Goal: Complete application form: Complete application form

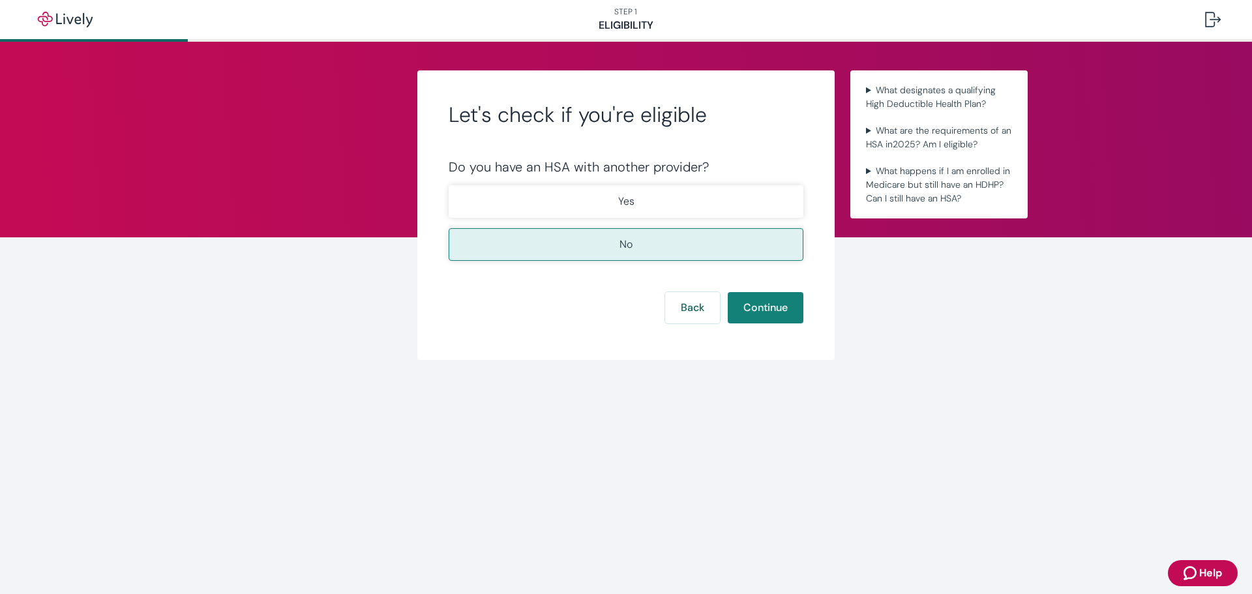
click at [664, 243] on button "No" at bounding box center [625, 244] width 355 height 33
click at [774, 303] on button "Continue" at bounding box center [765, 307] width 76 height 31
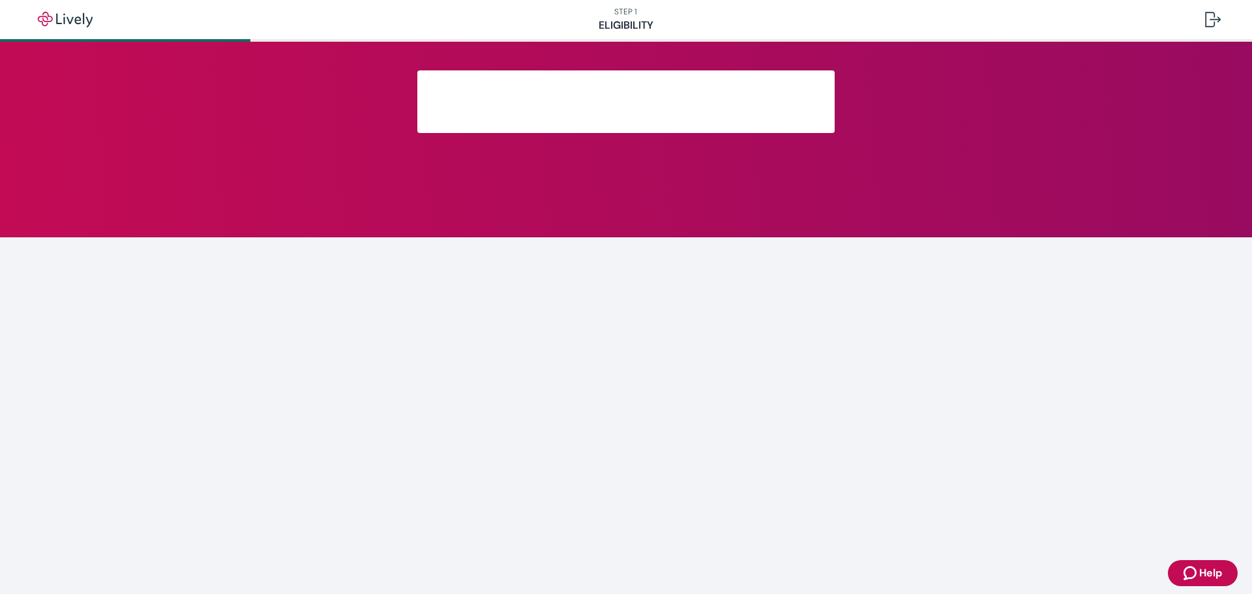
scroll to position [3, 0]
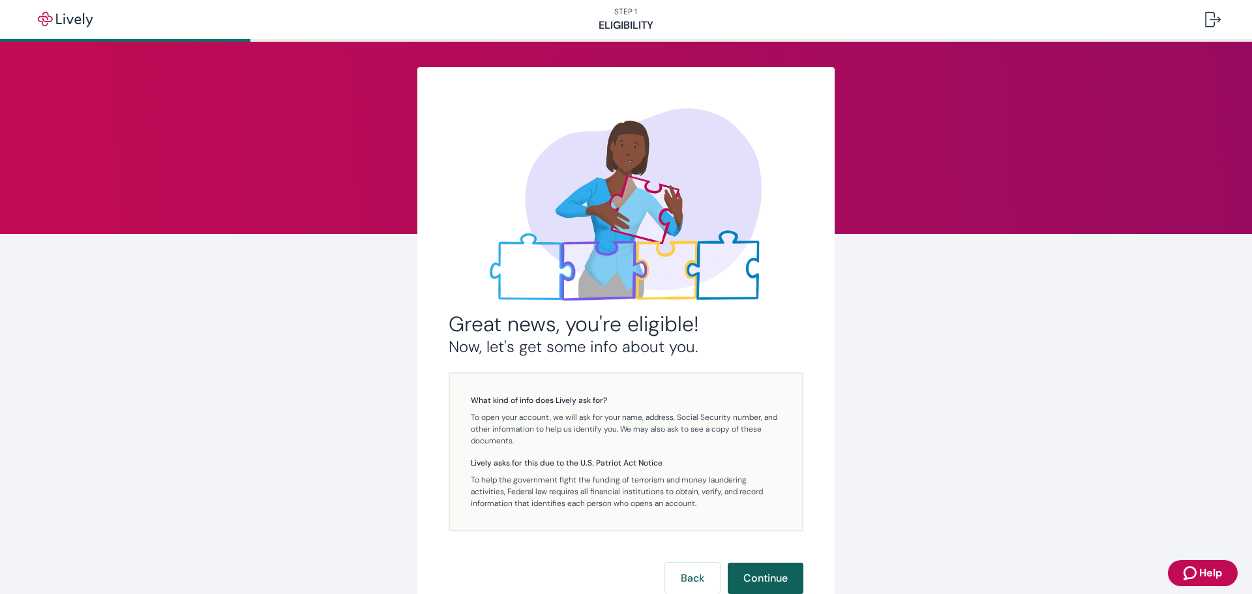
click at [770, 569] on button "Continue" at bounding box center [765, 578] width 76 height 31
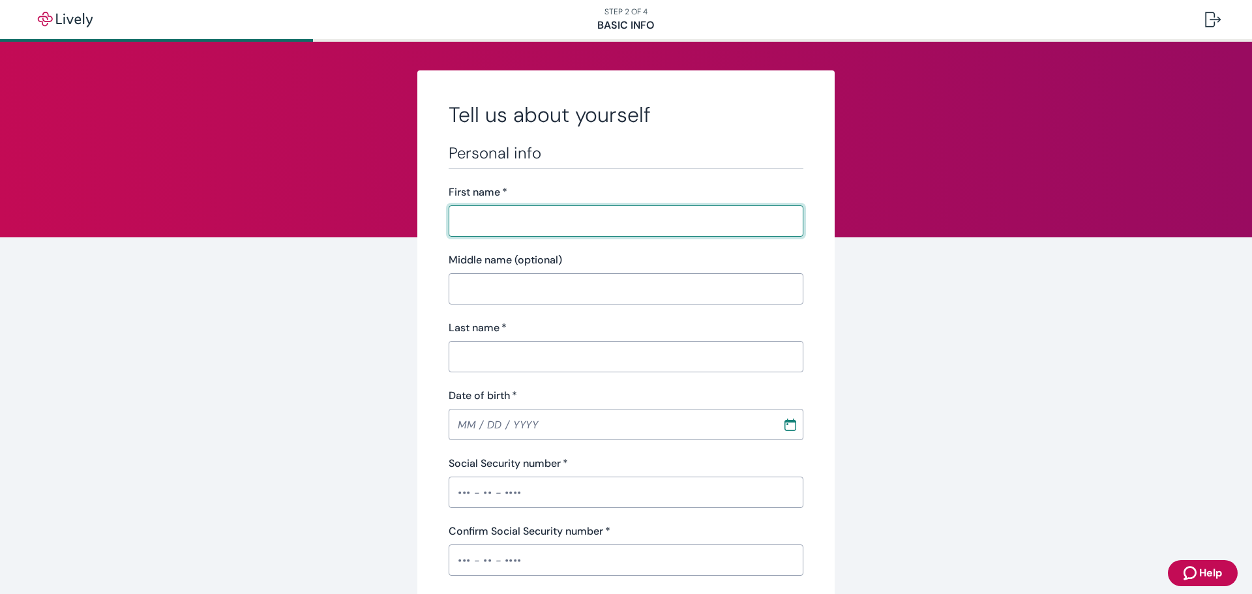
click at [554, 214] on input "First name   *" at bounding box center [625, 221] width 355 height 26
type input "[PERSON_NAME]"
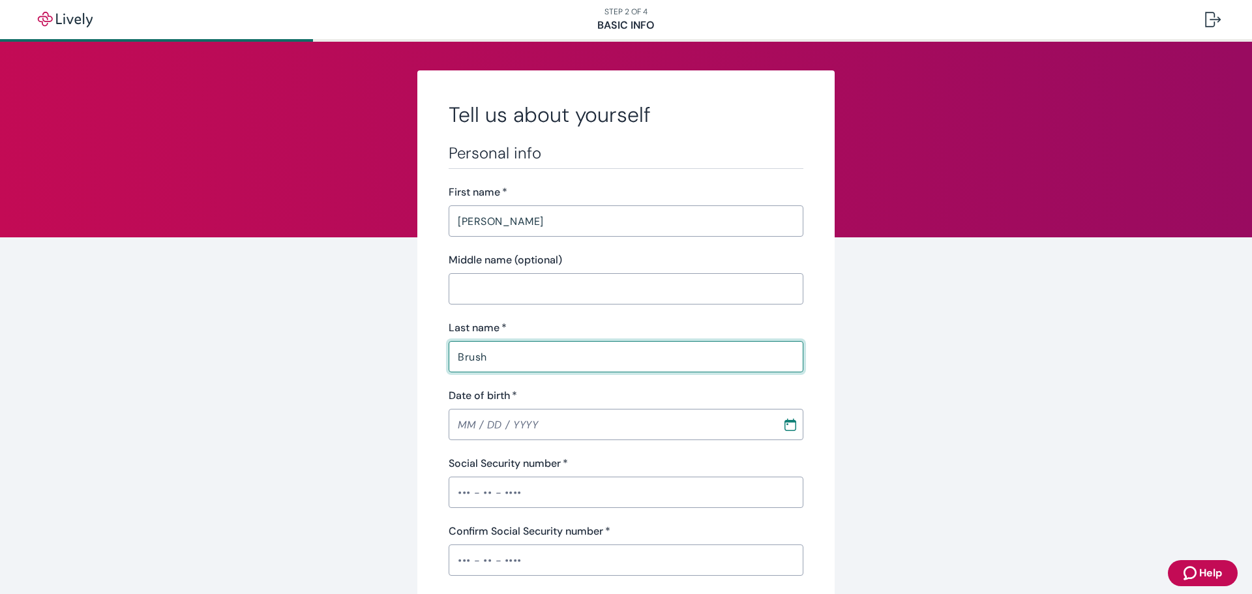
type input "Brush"
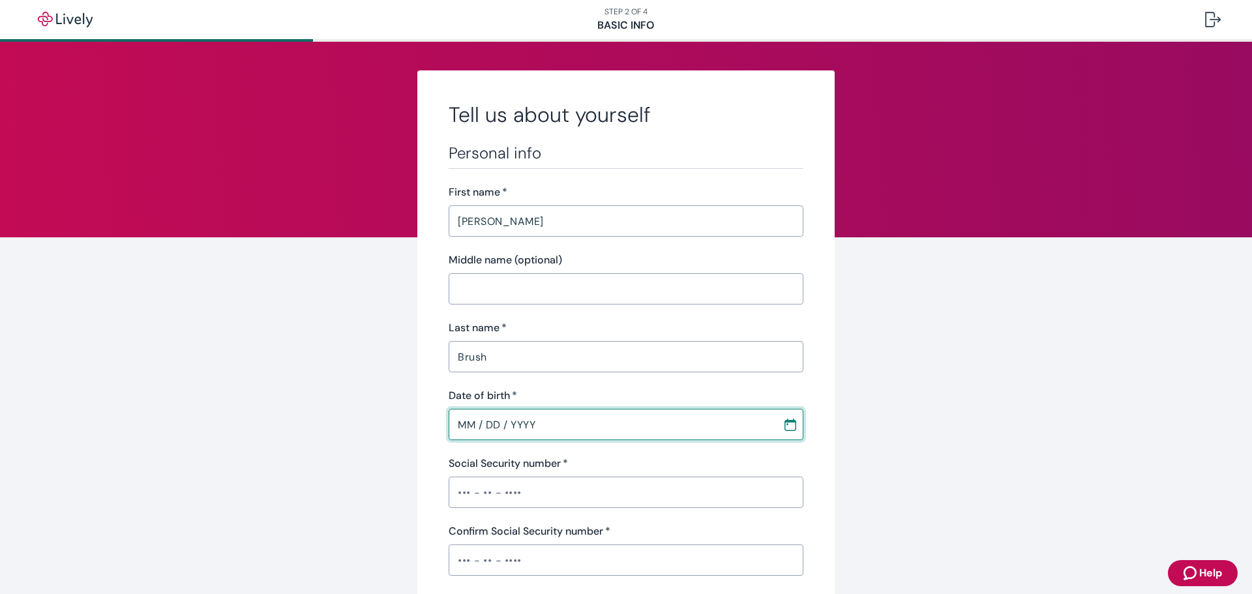
click at [461, 422] on input "MM / DD / YYYY" at bounding box center [610, 424] width 325 height 26
type input "[DATE]"
click at [471, 493] on input "Social Security number   *" at bounding box center [625, 492] width 355 height 26
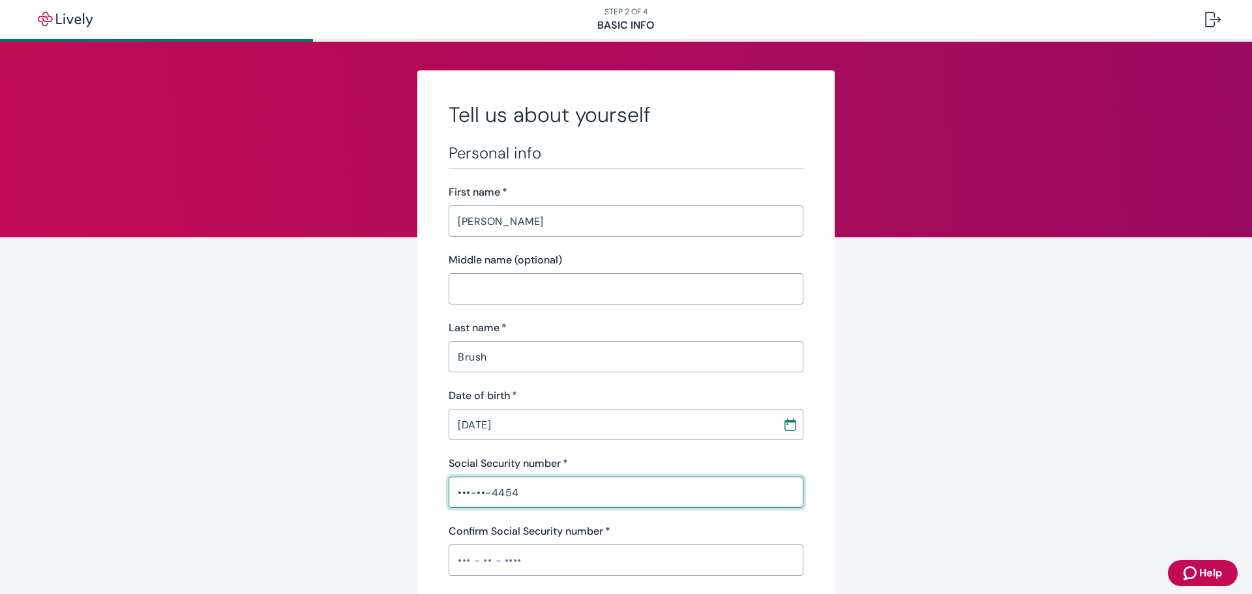
type input "•••-••-4454"
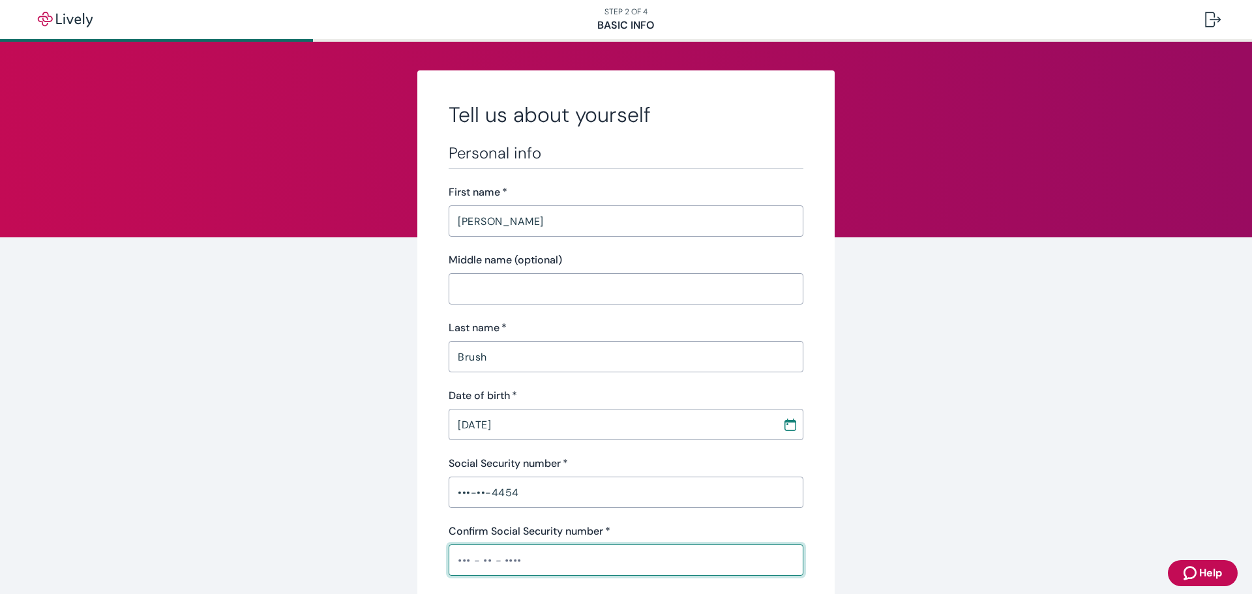
click at [452, 568] on input "Confirm Social Security number   *" at bounding box center [625, 560] width 355 height 26
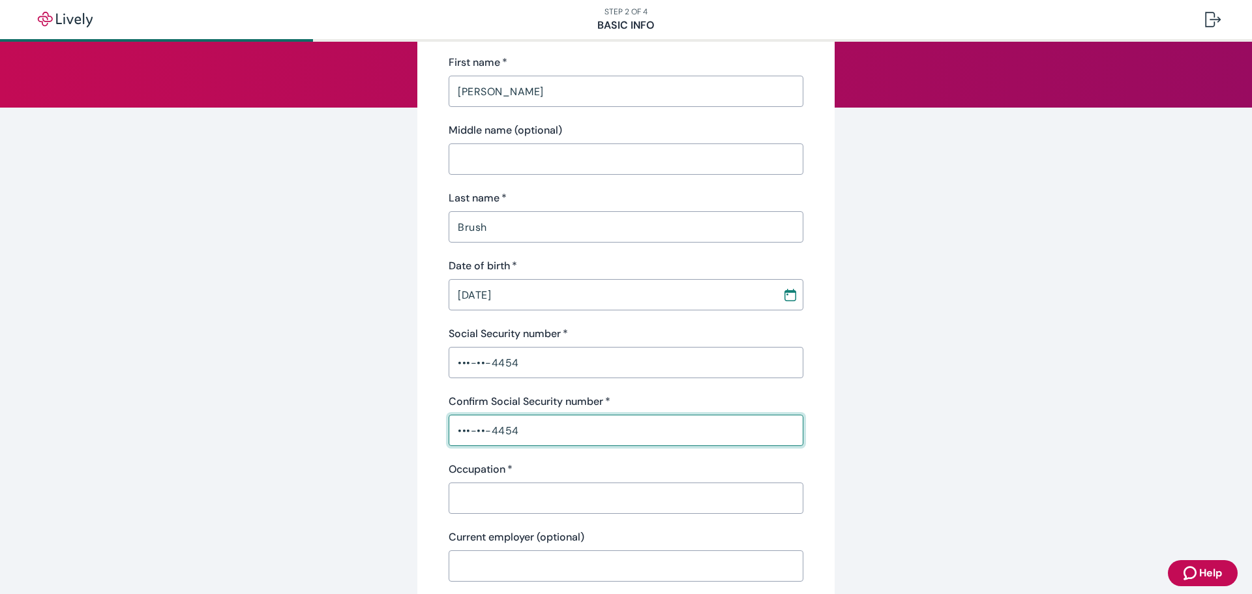
scroll to position [130, 0]
type input "•••-••-4454"
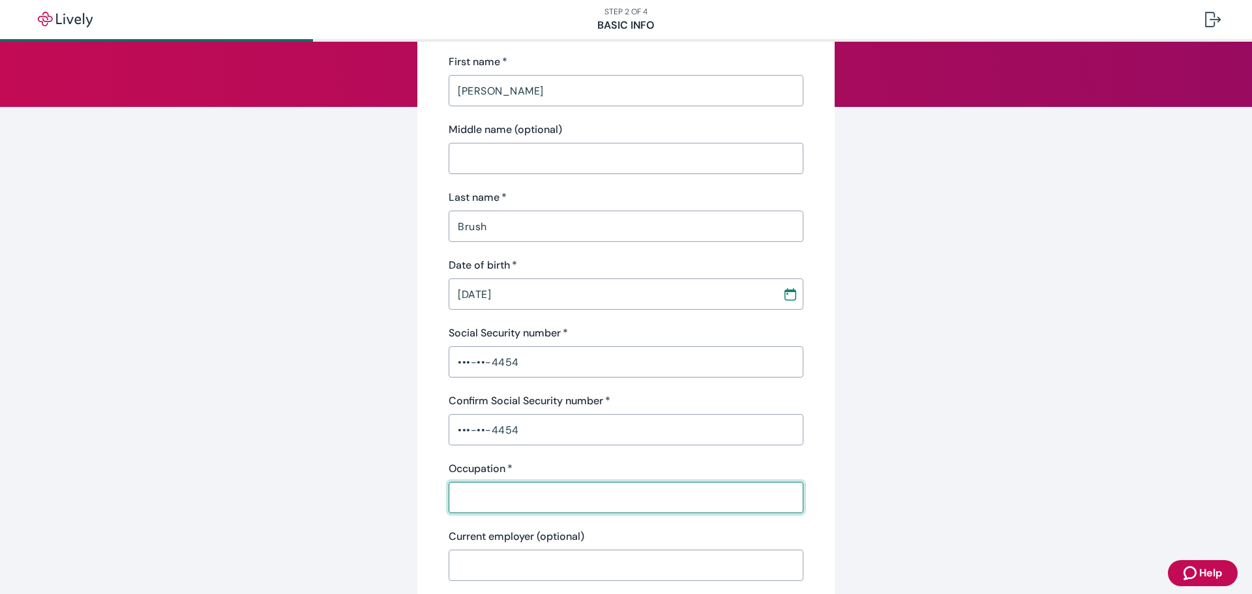
click at [520, 495] on input "Occupation   *" at bounding box center [625, 497] width 355 height 26
click at [523, 494] on input "Occupation   *" at bounding box center [625, 497] width 355 height 26
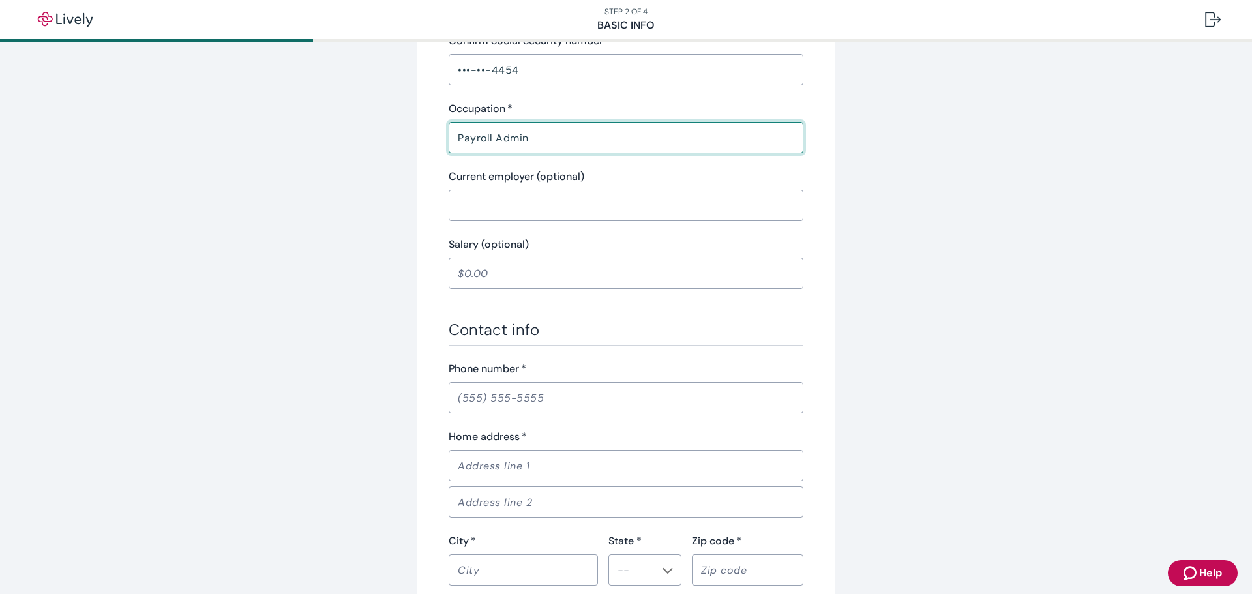
scroll to position [521, 0]
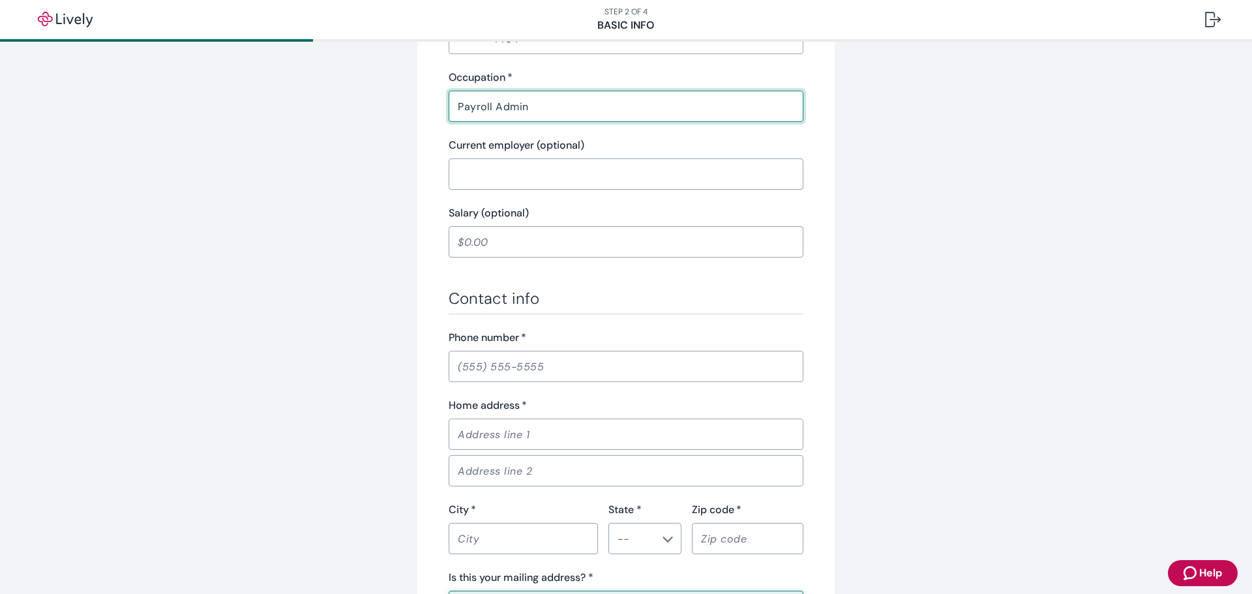
type input "Payroll Admin"
click at [527, 366] on input "Phone number   *" at bounding box center [625, 366] width 355 height 26
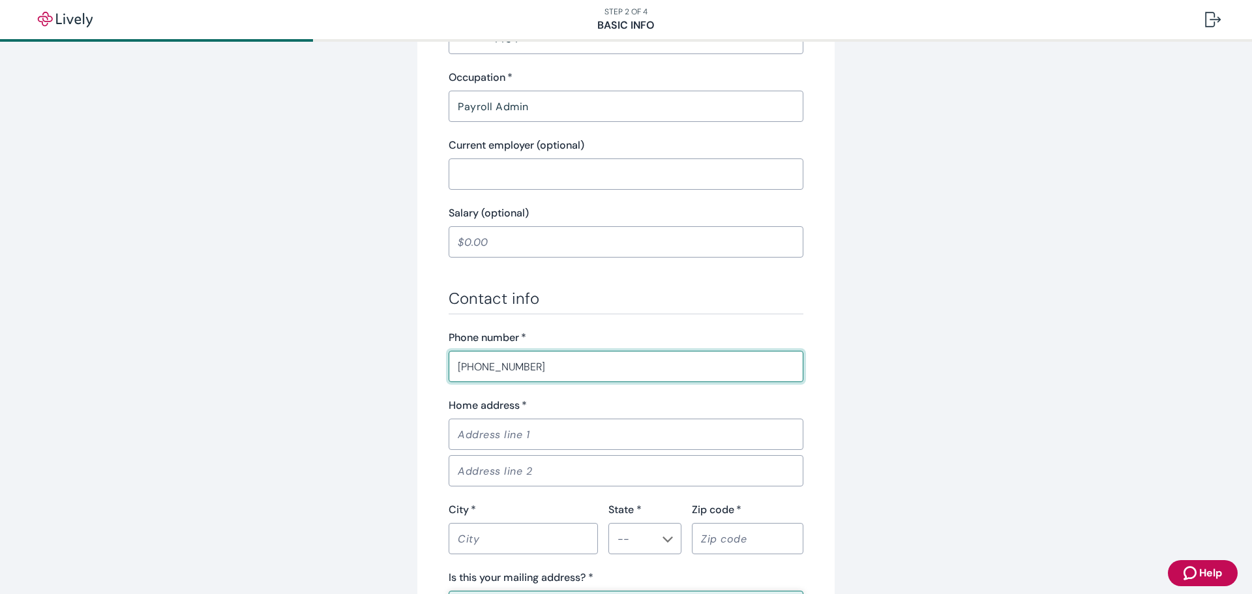
type input "[PHONE_NUMBER]"
click at [522, 420] on div "Home address   * ​" at bounding box center [625, 424] width 355 height 52
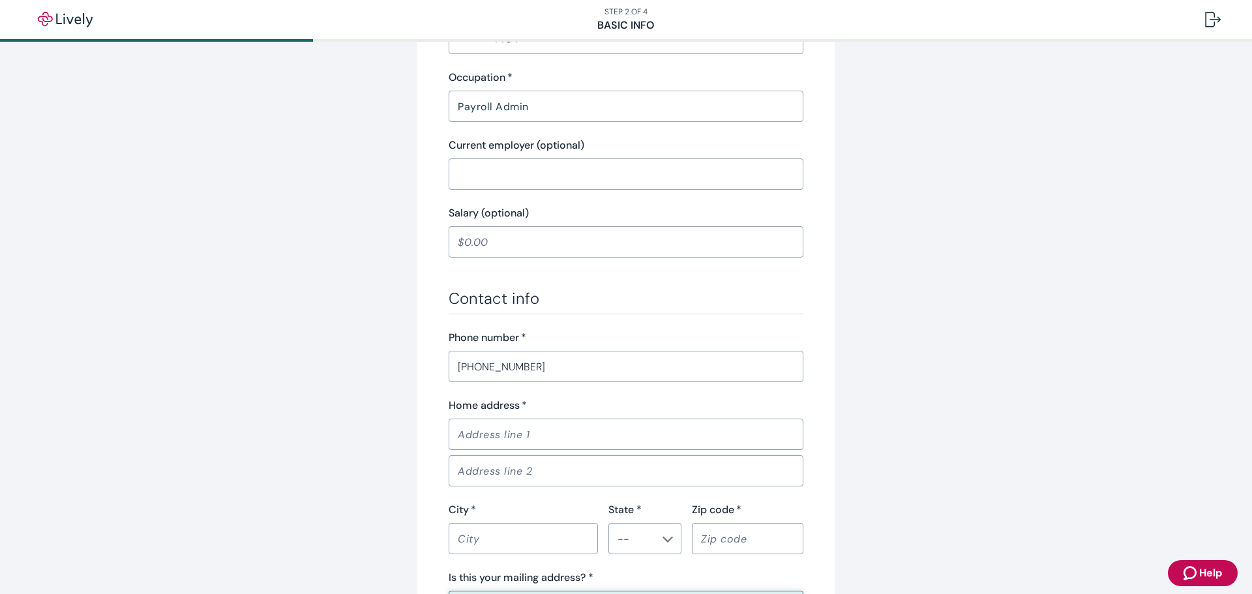
click at [520, 424] on input "Home address   *" at bounding box center [625, 434] width 355 height 26
type input "[STREET_ADDRESS]"
click at [518, 542] on input "City   *" at bounding box center [522, 538] width 149 height 26
type input "Wimauma"
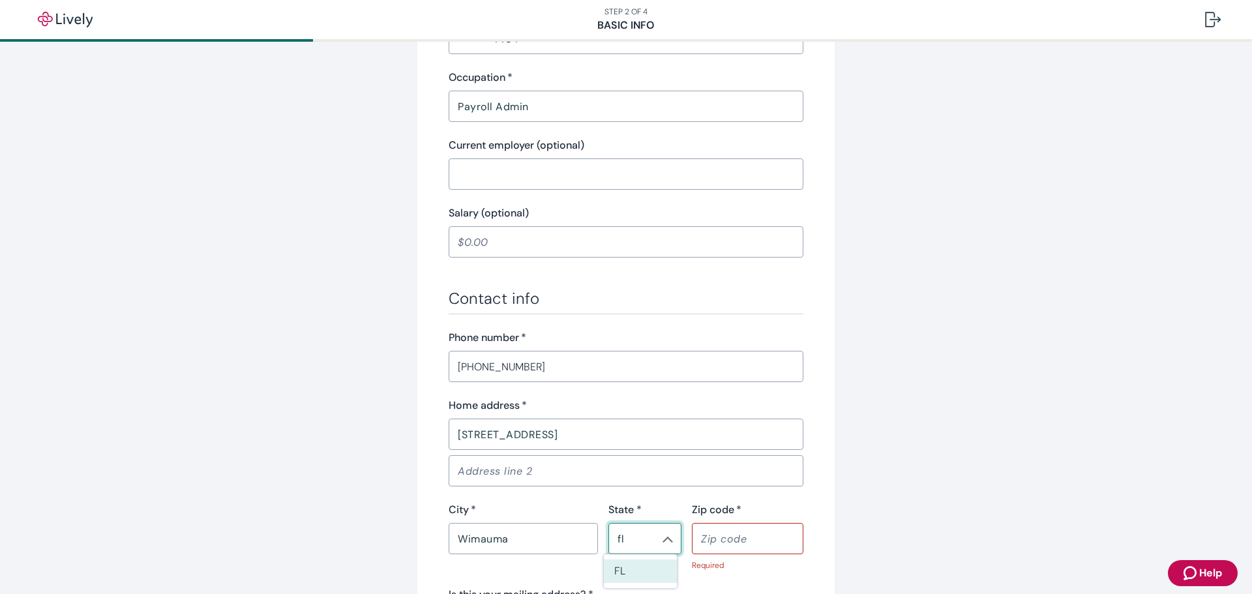
type input "FL"
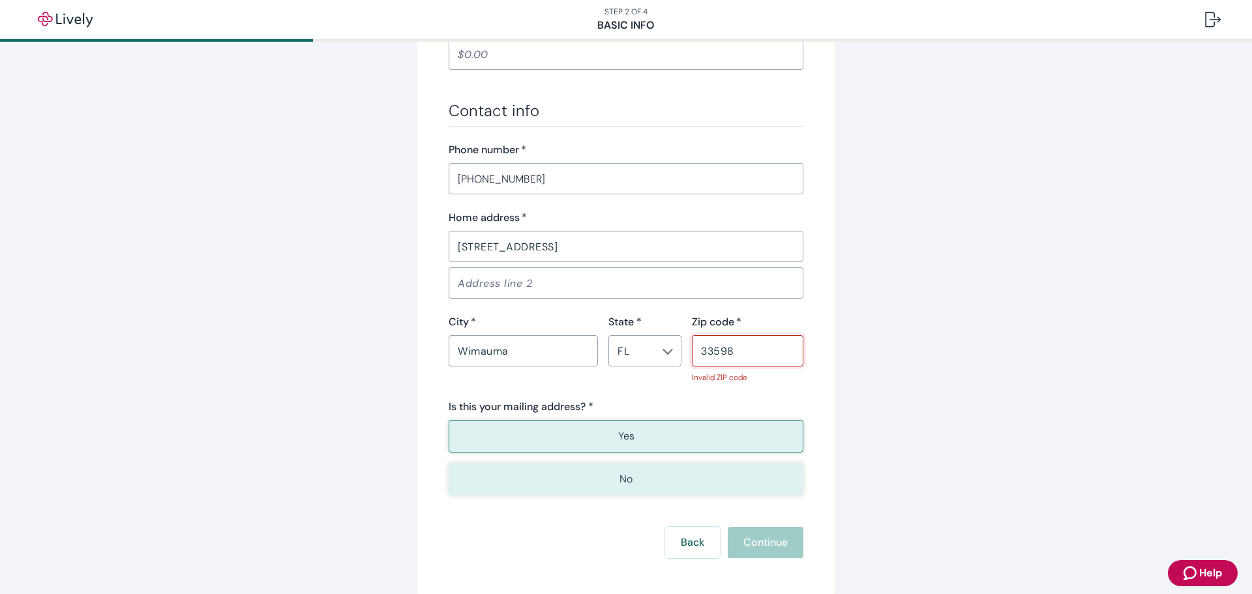
scroll to position [772, 0]
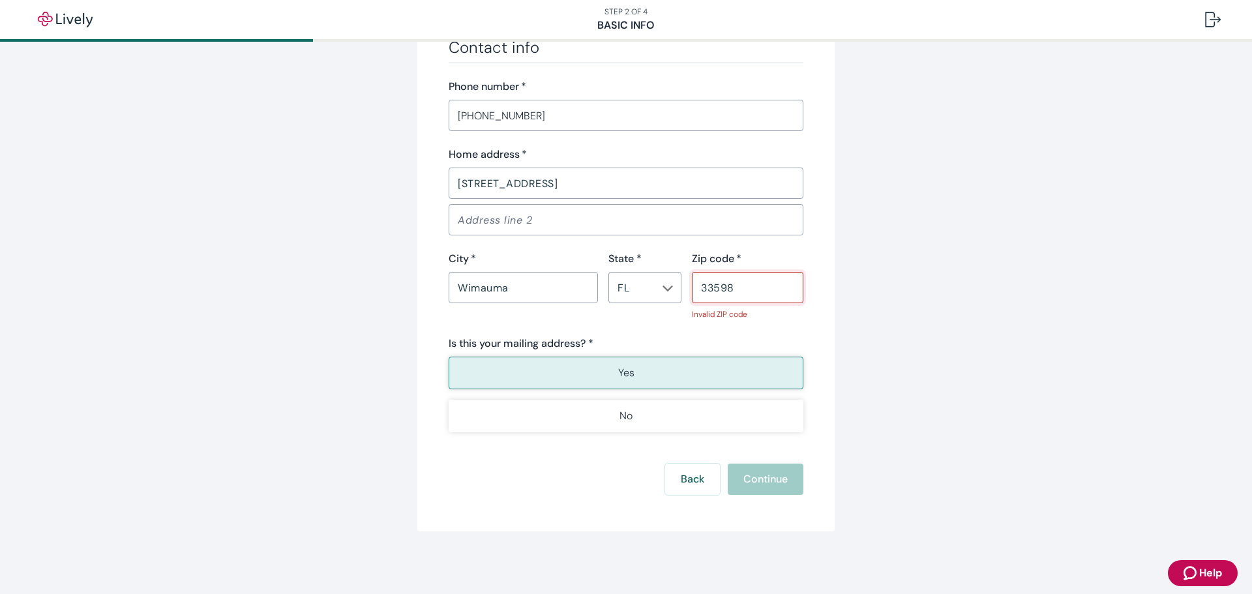
type input "33598"
click at [589, 364] on button "Yes" at bounding box center [625, 373] width 355 height 33
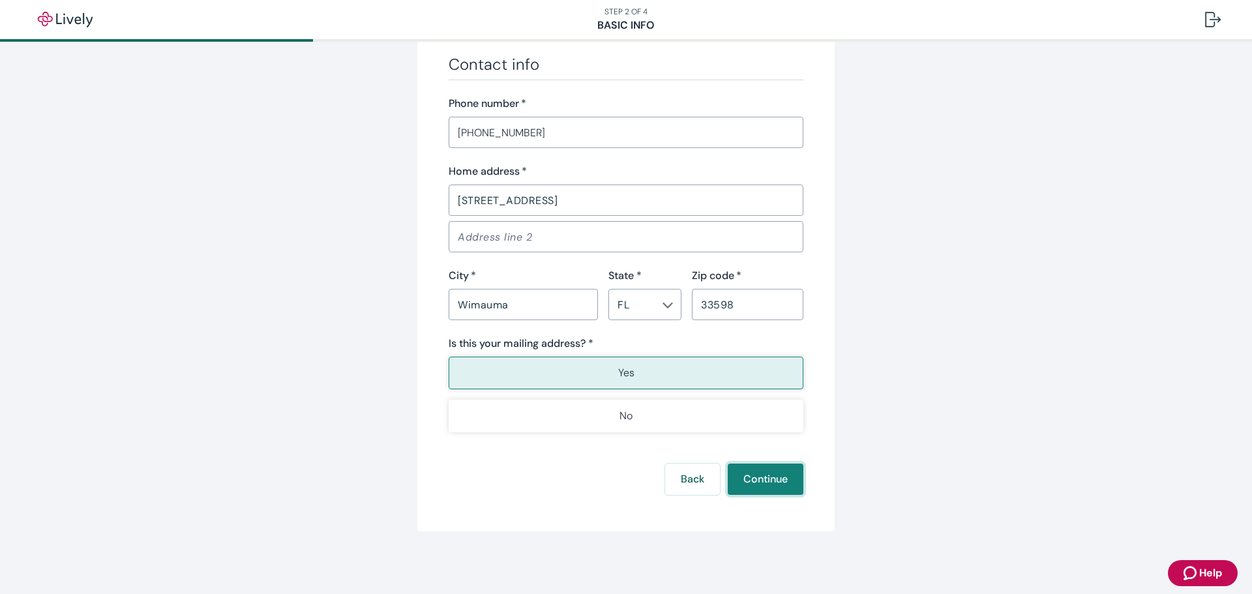
click at [773, 482] on button "Continue" at bounding box center [765, 478] width 76 height 31
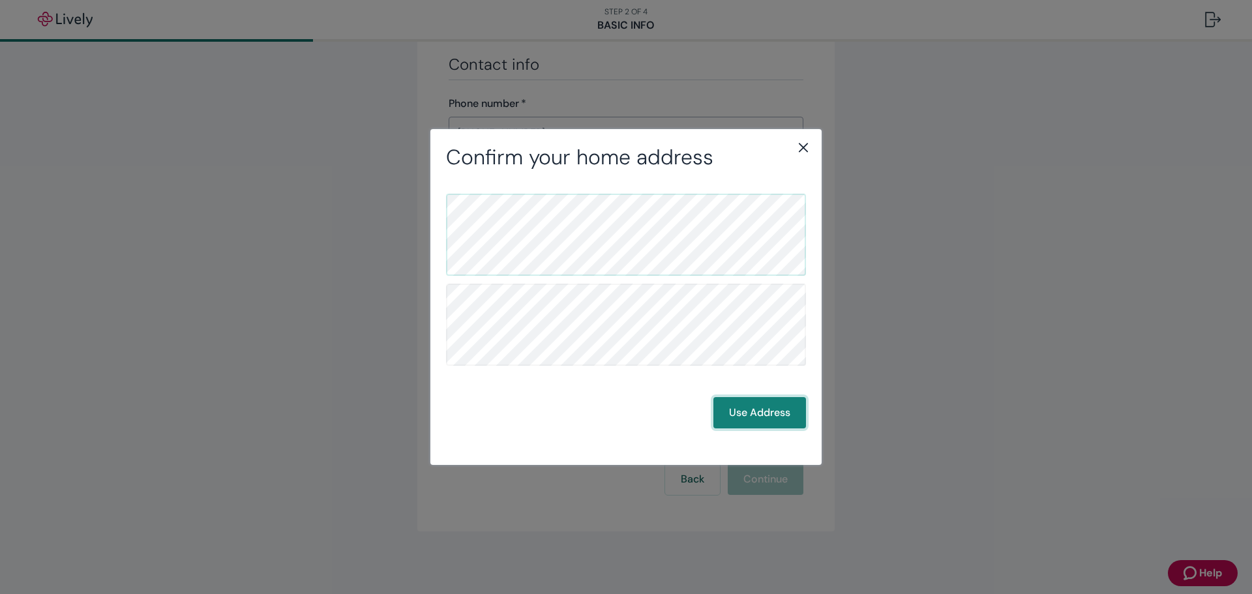
click at [757, 425] on button "Use Address" at bounding box center [759, 412] width 93 height 31
click at [778, 405] on button "Use Address" at bounding box center [759, 412] width 93 height 31
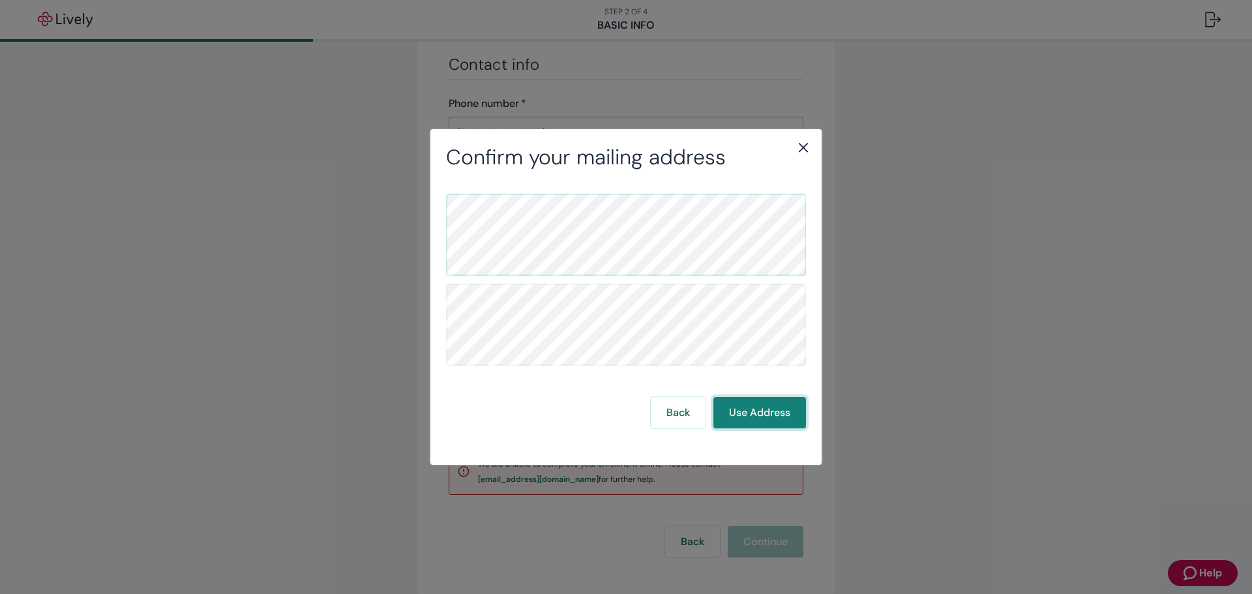
click at [756, 415] on button "Use Address" at bounding box center [759, 412] width 93 height 31
click at [763, 419] on button "Use Address" at bounding box center [759, 412] width 93 height 31
click at [452, 264] on div "Confirm your mailing address Back Use Address" at bounding box center [625, 296] width 391 height 335
click at [806, 148] on icon "close" at bounding box center [803, 148] width 16 height 16
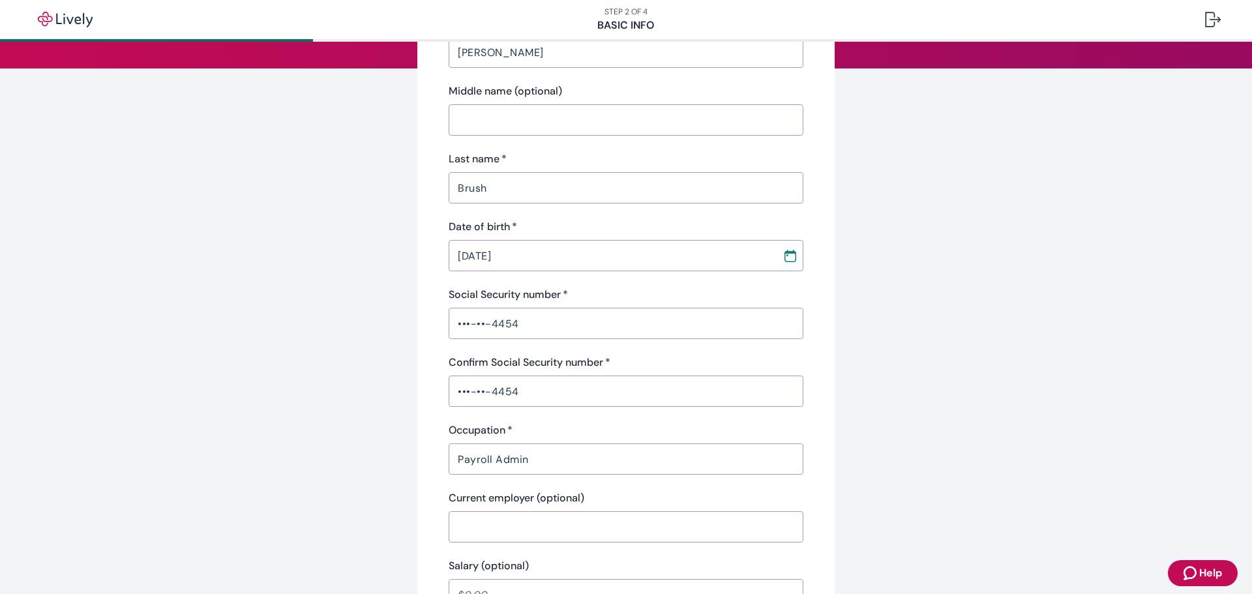
scroll to position [0, 0]
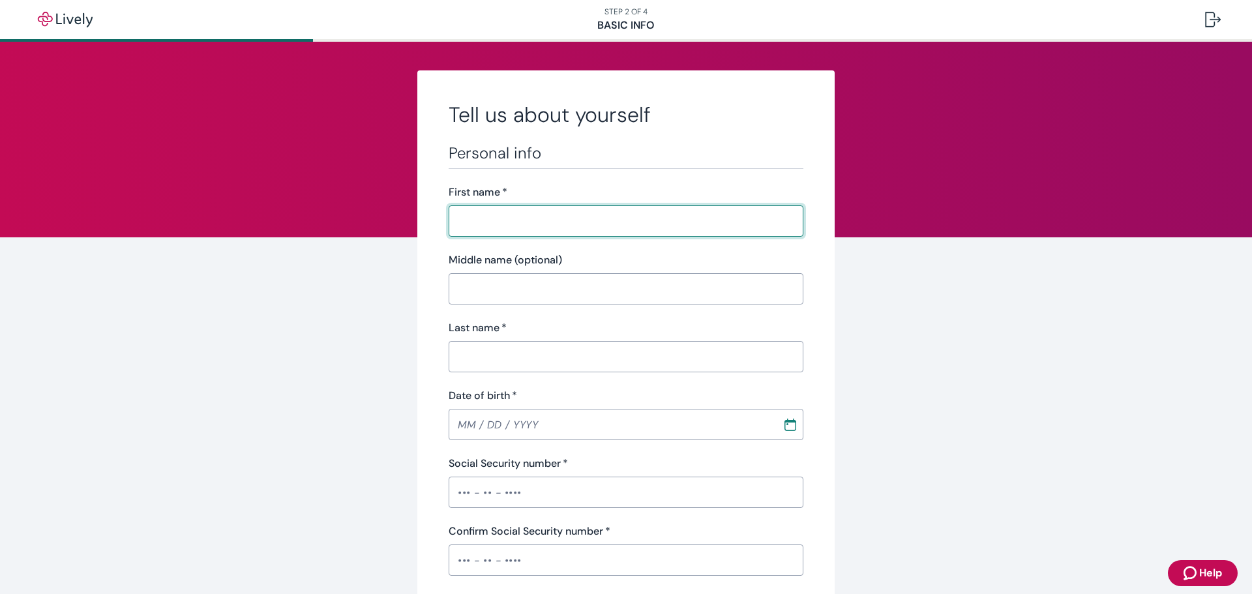
click at [520, 220] on input "First name   *" at bounding box center [625, 221] width 355 height 26
type input "[PERSON_NAME]"
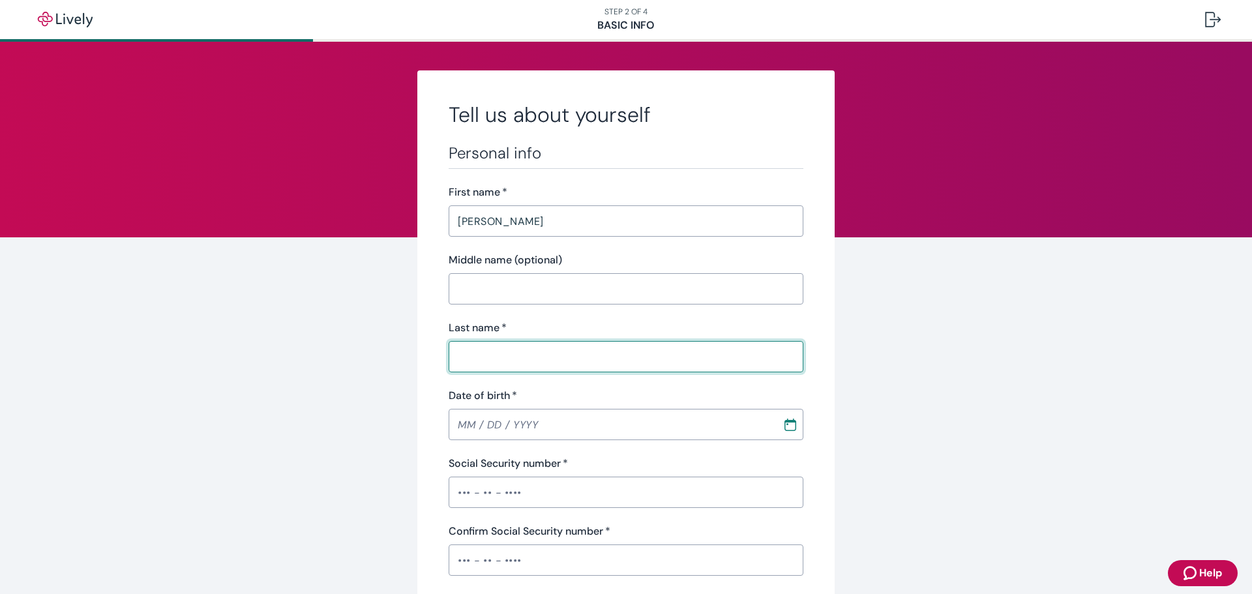
click at [522, 357] on input "Last name   *" at bounding box center [625, 357] width 355 height 26
type input "brush"
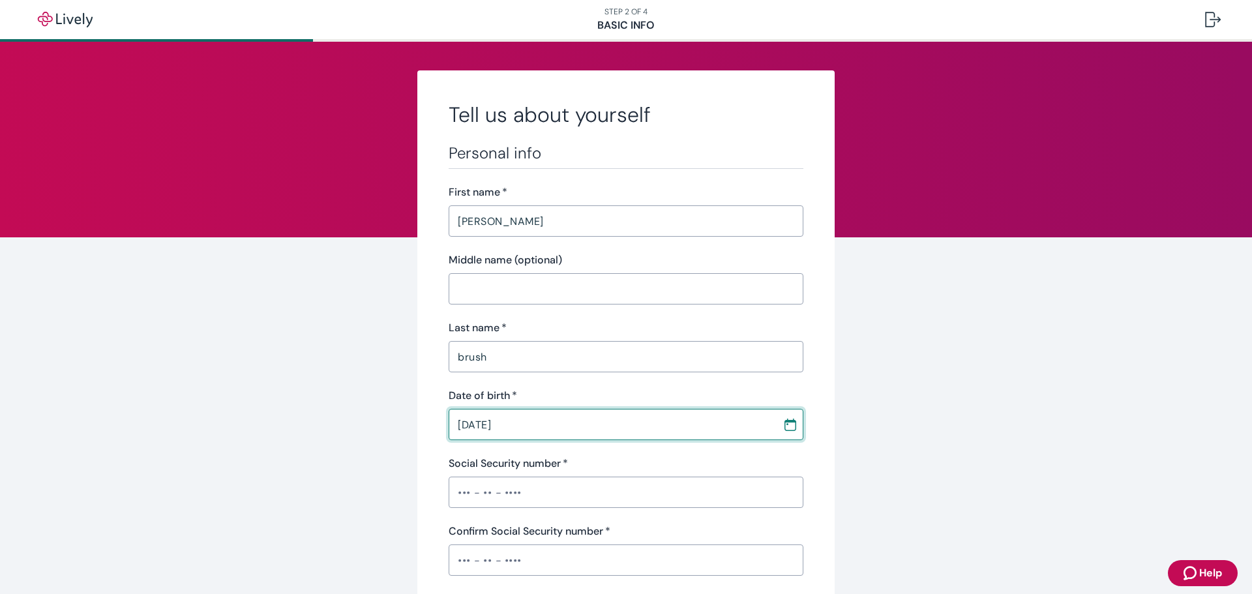
type input "[DATE]"
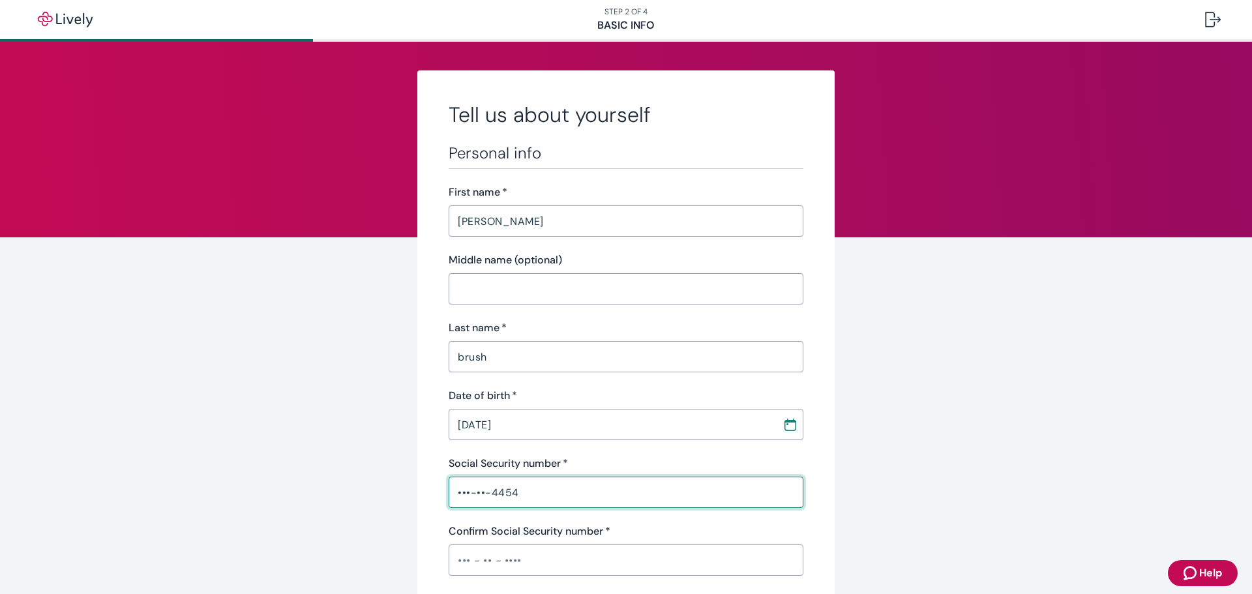
type input "•••-••-4454"
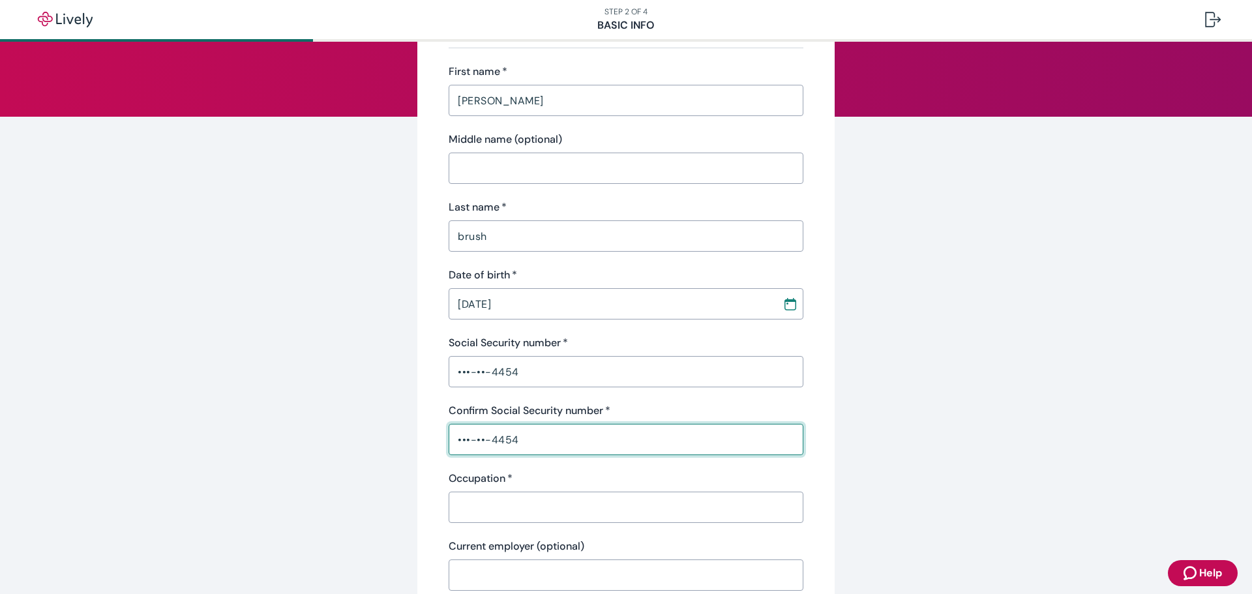
scroll to position [326, 0]
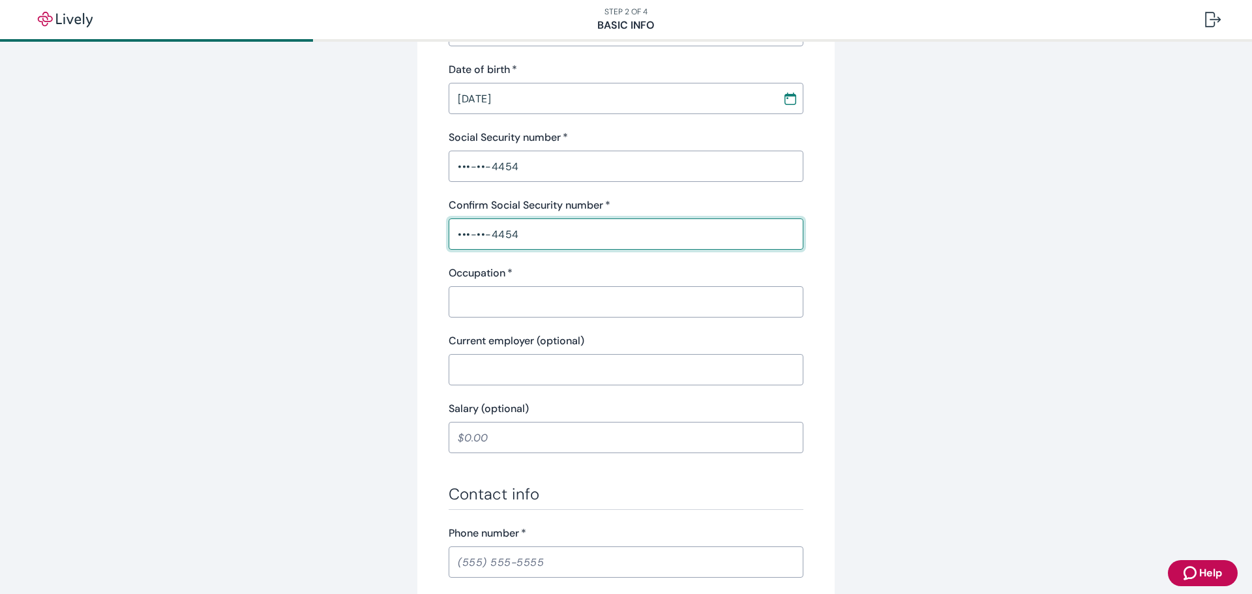
type input "•••-••-4454"
click at [532, 299] on input "Occupation   *" at bounding box center [625, 302] width 355 height 26
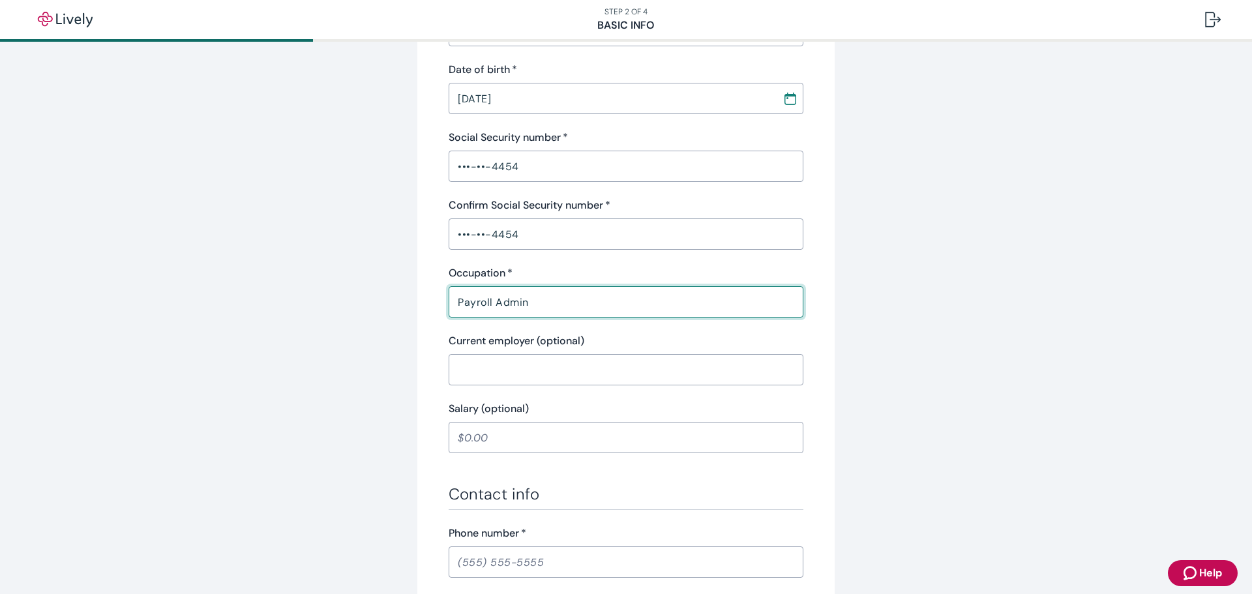
drag, startPoint x: 505, startPoint y: 310, endPoint x: 486, endPoint y: 314, distance: 19.9
click at [486, 314] on input "Payroll Admin" at bounding box center [625, 302] width 355 height 26
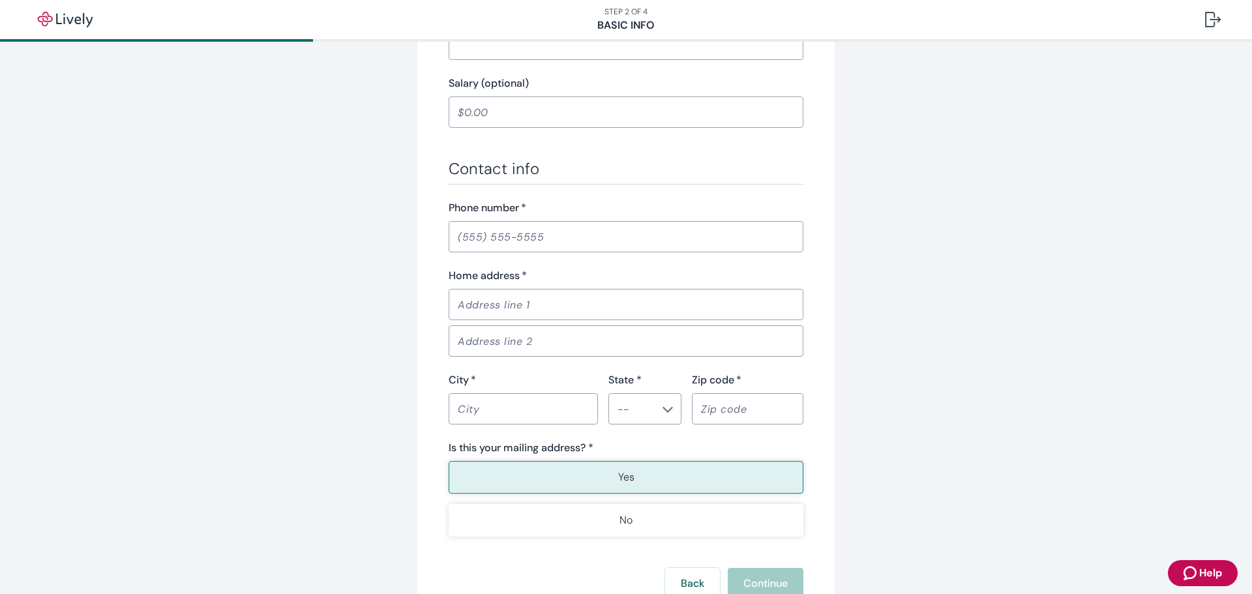
scroll to position [652, 0]
type input "Payroll"
click at [483, 291] on input "Home address   *" at bounding box center [625, 304] width 355 height 26
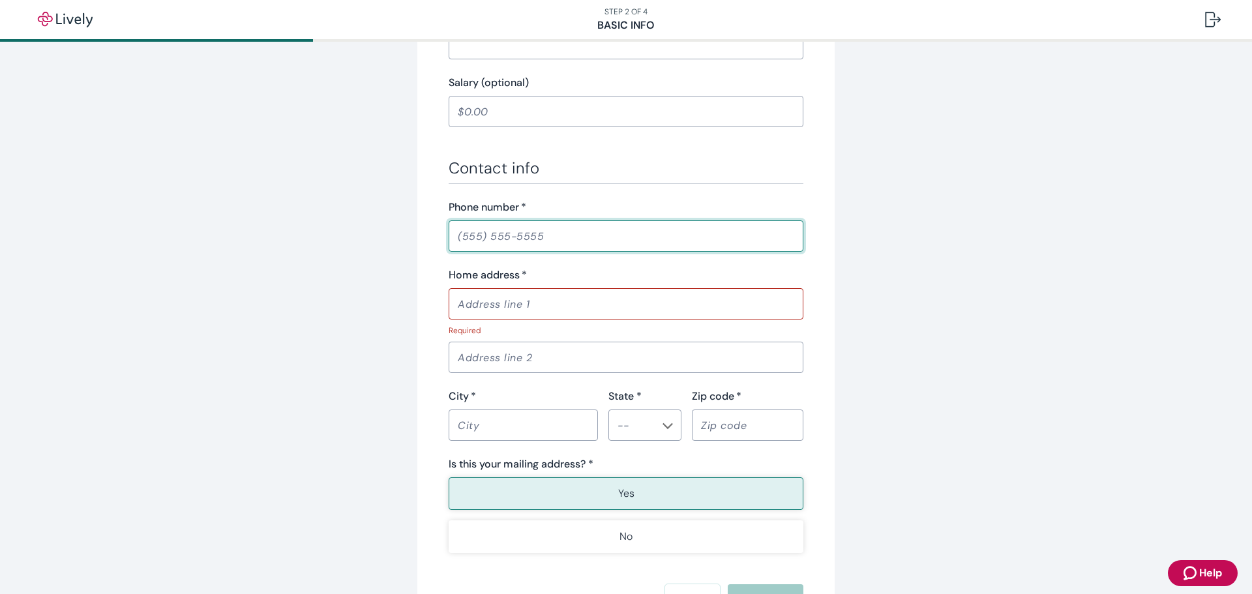
click at [460, 231] on input "Phone number   *" at bounding box center [625, 236] width 355 height 26
type input "[PHONE_NUMBER]"
click at [504, 297] on input "Home address   *" at bounding box center [625, 304] width 355 height 26
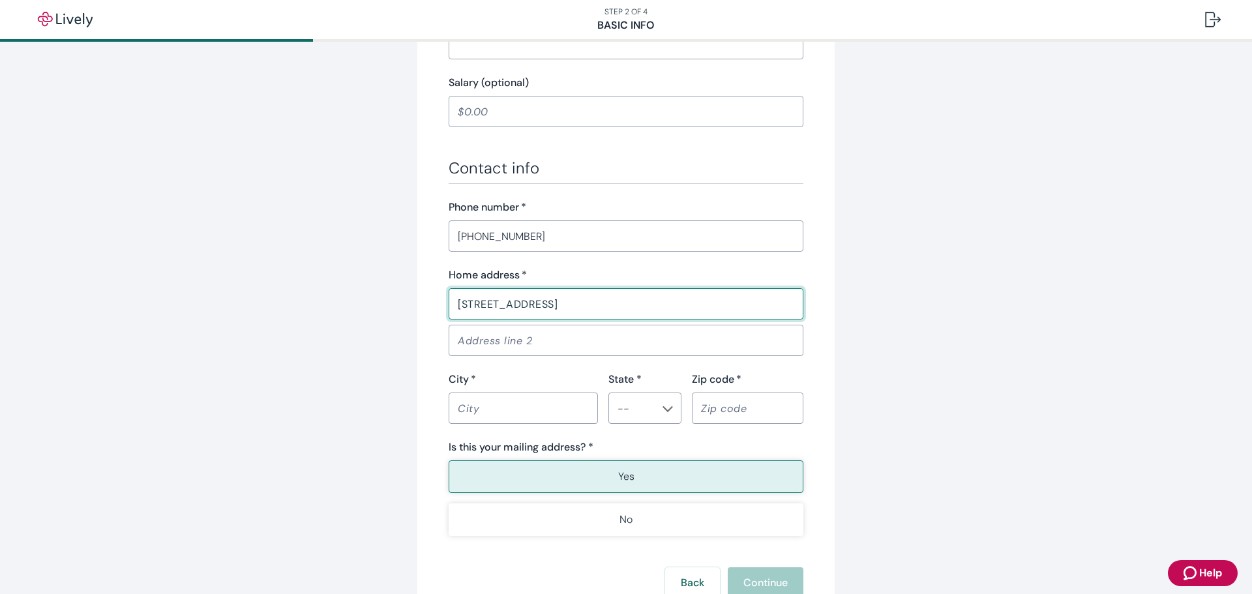
type input "[STREET_ADDRESS]"
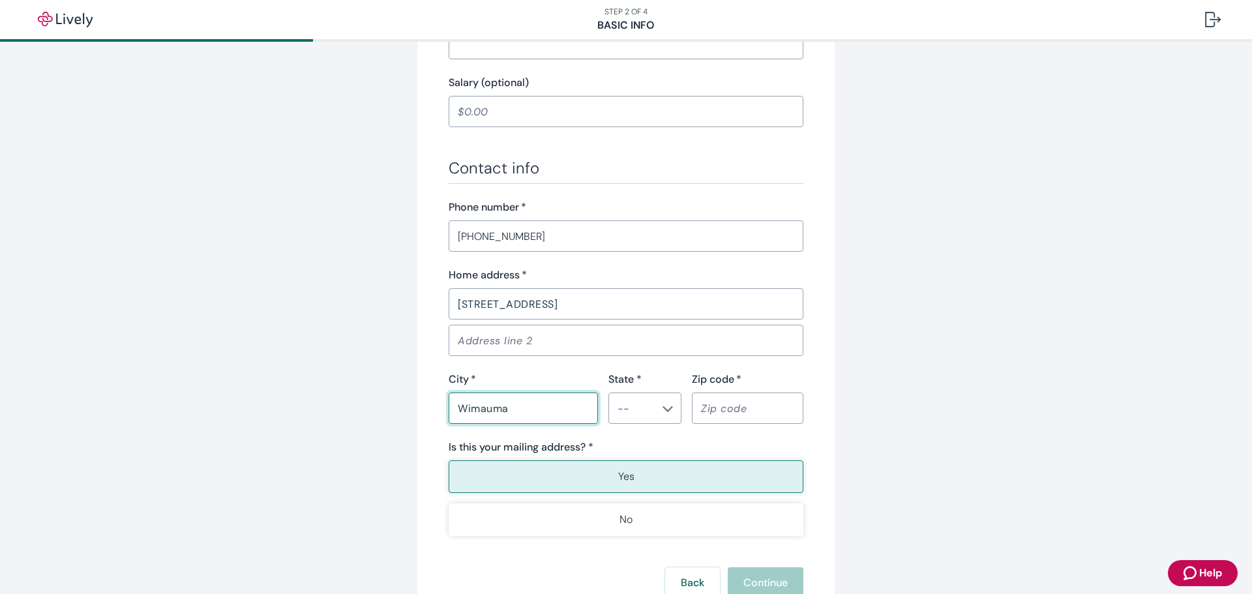
type input "Wimauma"
type input "FL"
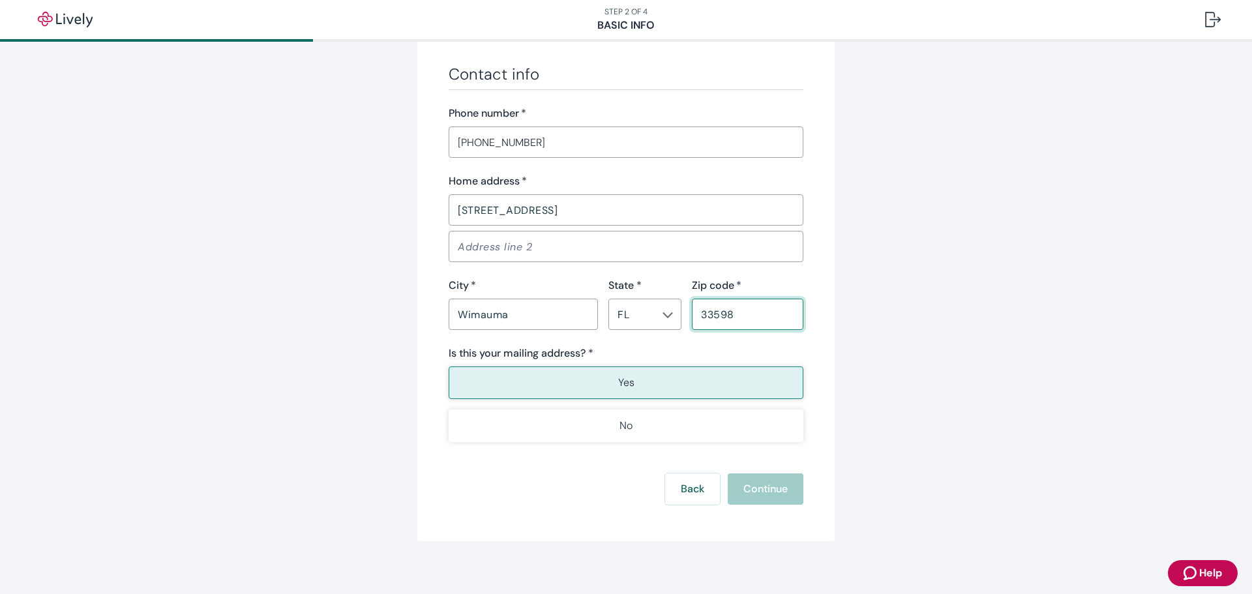
scroll to position [756, 0]
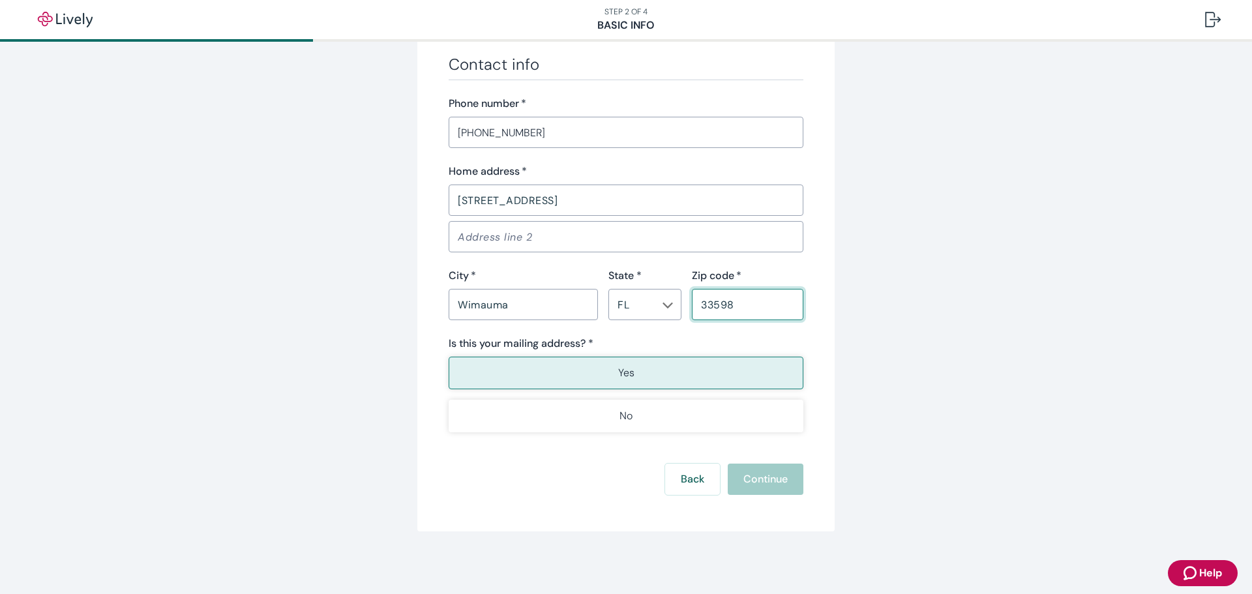
type input "33598"
click at [718, 370] on button "Yes" at bounding box center [625, 373] width 355 height 33
click at [759, 478] on button "Continue" at bounding box center [765, 478] width 76 height 31
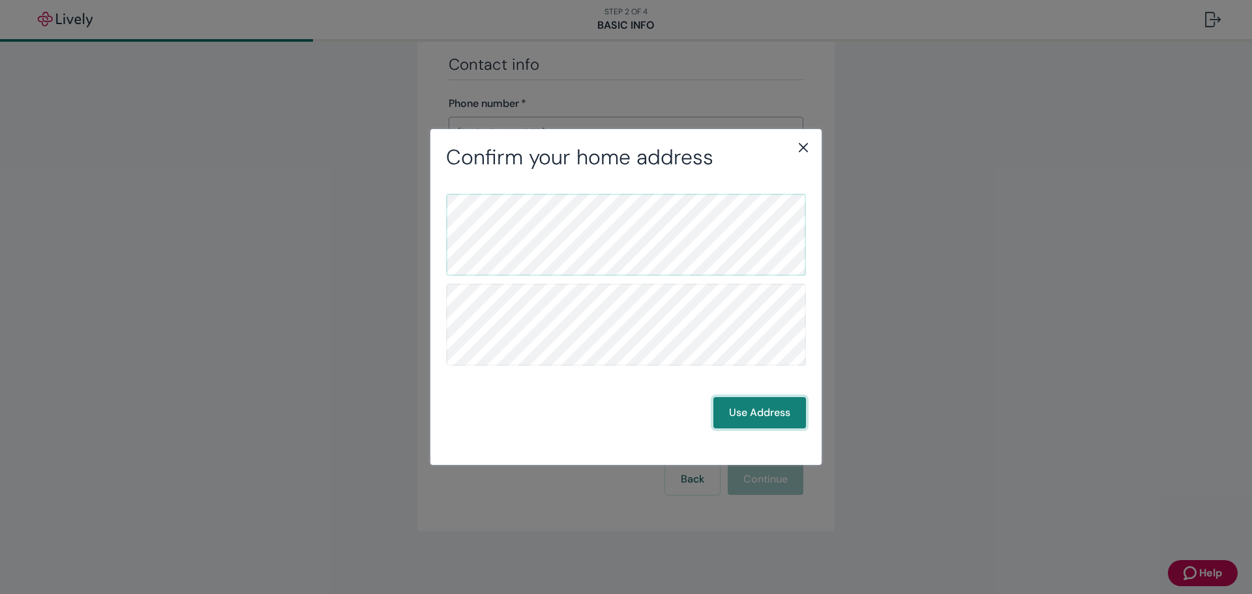
click at [765, 424] on button "Use Address" at bounding box center [759, 412] width 93 height 31
click at [763, 415] on button "Use Address" at bounding box center [759, 412] width 93 height 31
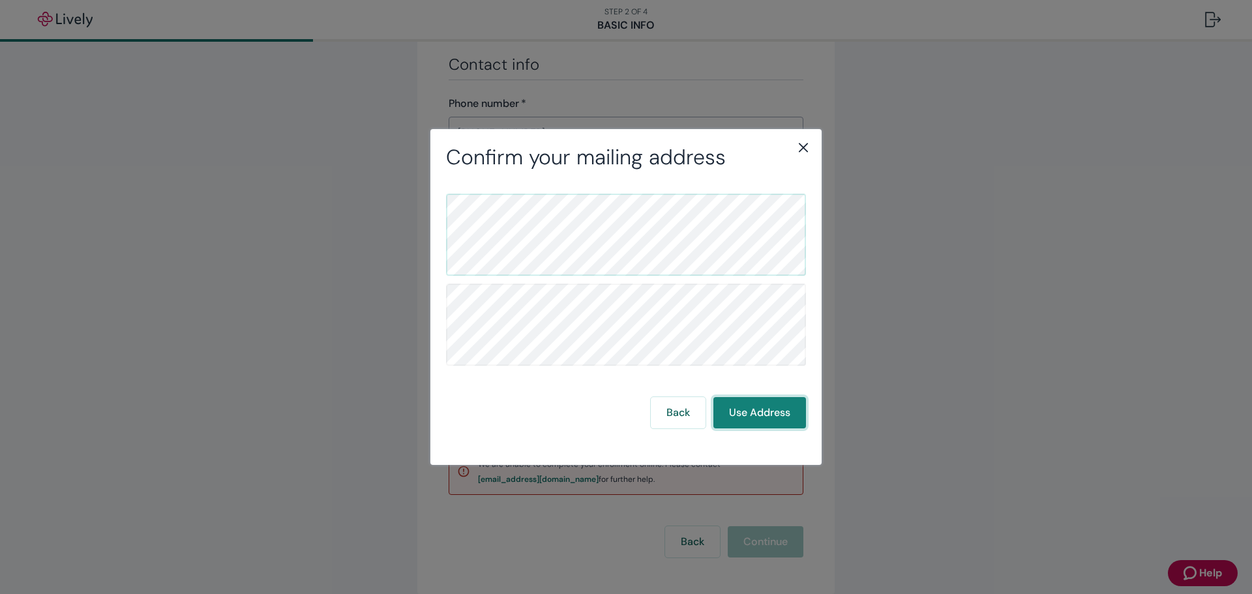
click at [776, 415] on button "Use Address" at bounding box center [759, 412] width 93 height 31
click at [799, 145] on icon "close" at bounding box center [803, 148] width 16 height 16
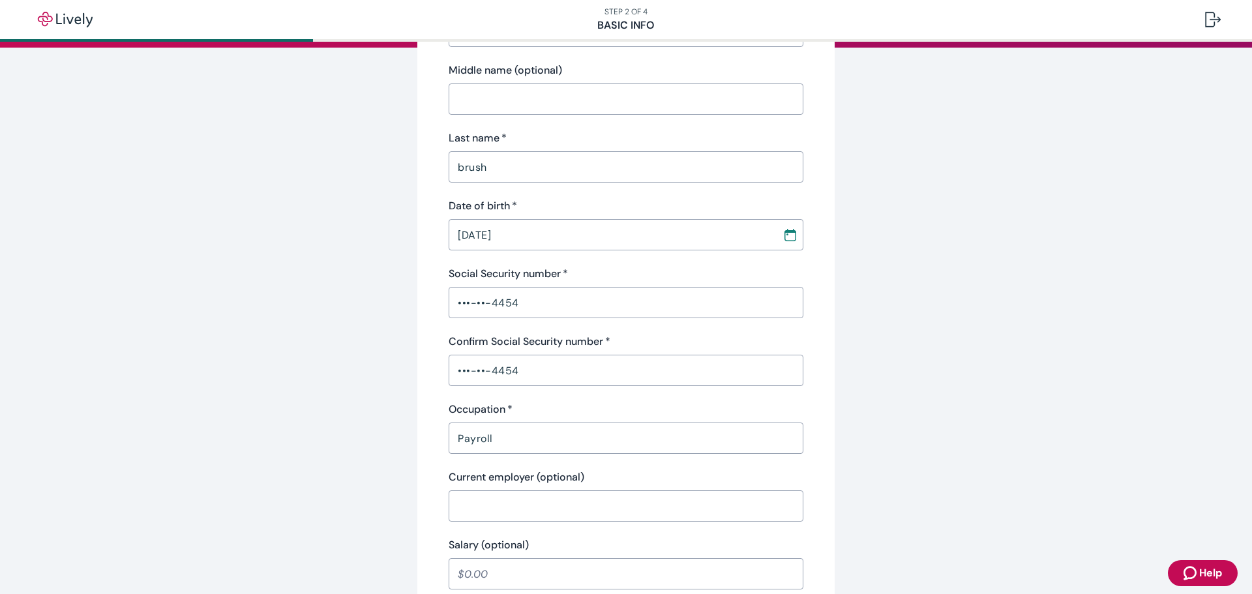
scroll to position [0, 0]
